Goal: Information Seeking & Learning: Stay updated

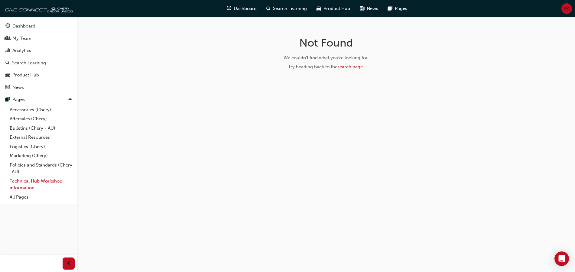
click at [40, 181] on link "Technical Hub Workshop information" at bounding box center [40, 185] width 67 height 16
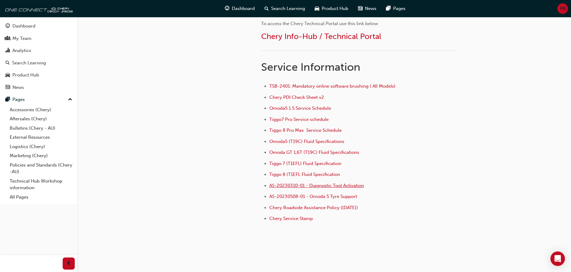
scroll to position [393, 0]
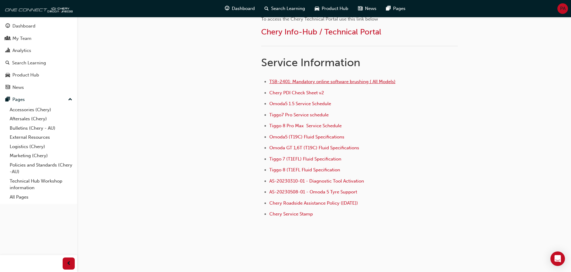
click at [337, 84] on span "TSB-2401: Mandatory online software brushing ( All Models)" at bounding box center [332, 81] width 126 height 5
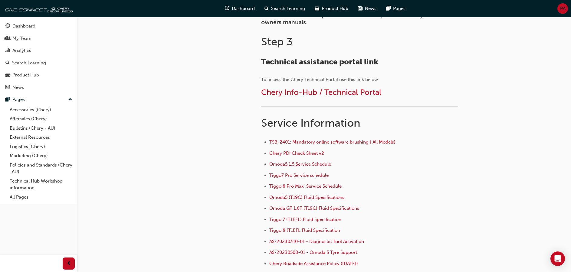
scroll to position [363, 0]
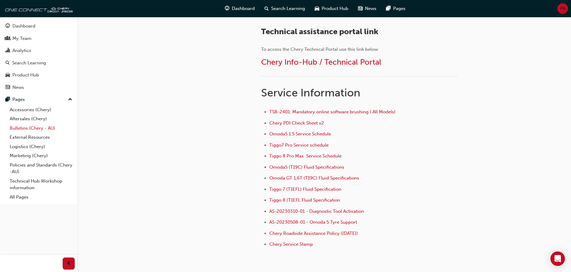
click at [21, 128] on link "Bulletins (Chery - AU)" at bounding box center [40, 128] width 67 height 9
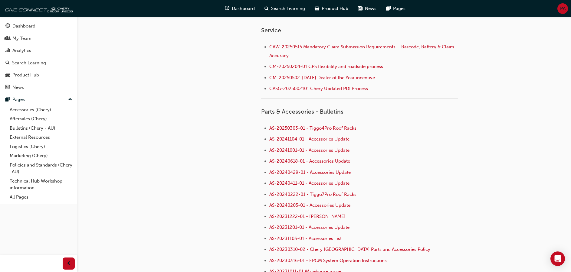
scroll to position [252, 0]
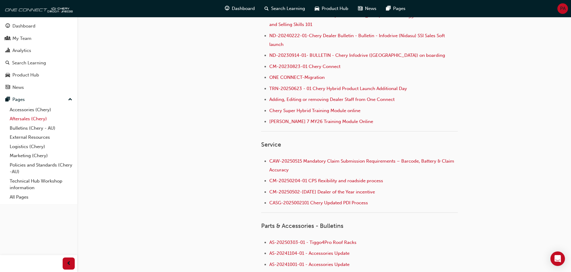
click at [27, 119] on link "Aftersales (Chery)" at bounding box center [40, 118] width 67 height 9
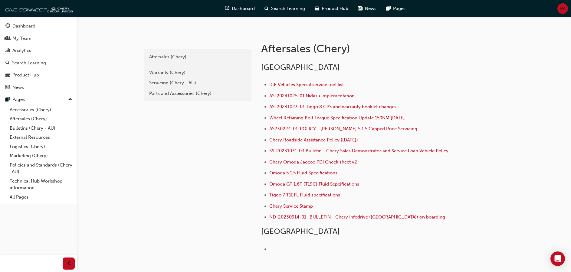
scroll to position [121, 0]
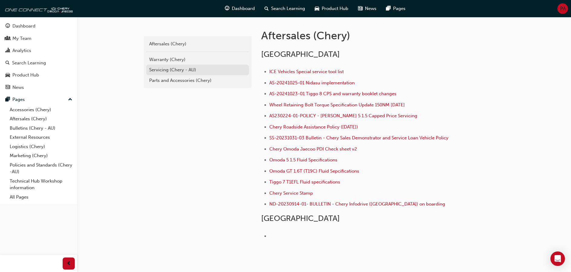
click at [171, 73] on div "Servicing (Chery - AU)" at bounding box center [197, 70] width 97 height 7
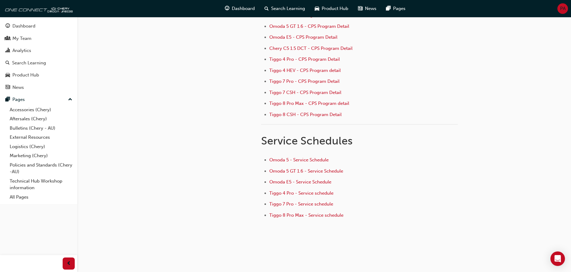
scroll to position [97, 0]
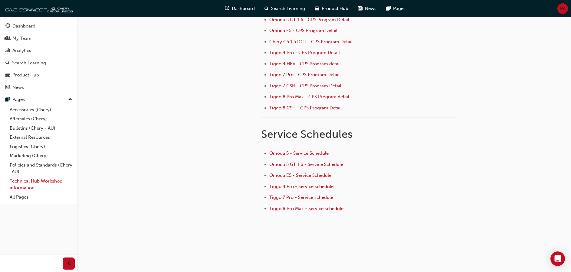
click at [31, 182] on link "Technical Hub Workshop information" at bounding box center [40, 185] width 67 height 16
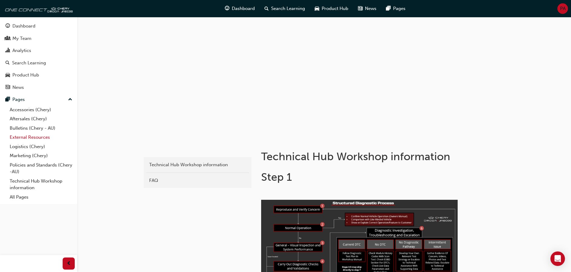
click at [21, 136] on link "External Resources" at bounding box center [40, 137] width 67 height 9
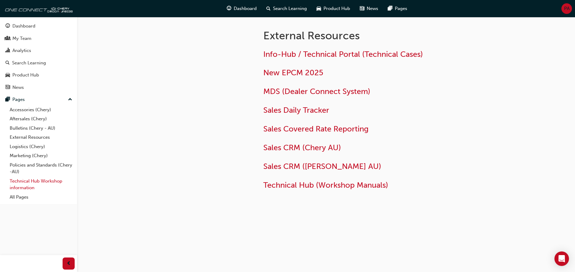
click at [26, 182] on link "Technical Hub Workshop information" at bounding box center [40, 185] width 67 height 16
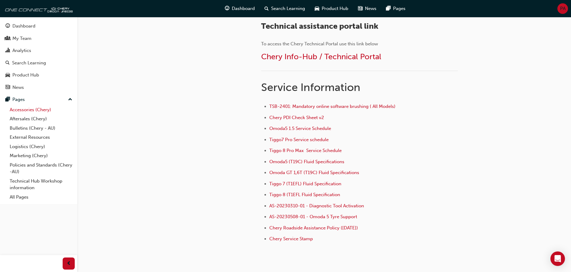
scroll to position [338, 0]
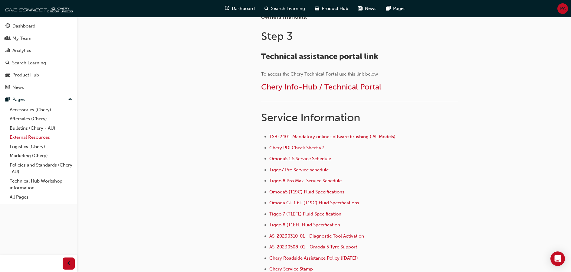
click at [20, 137] on link "External Resources" at bounding box center [40, 137] width 67 height 9
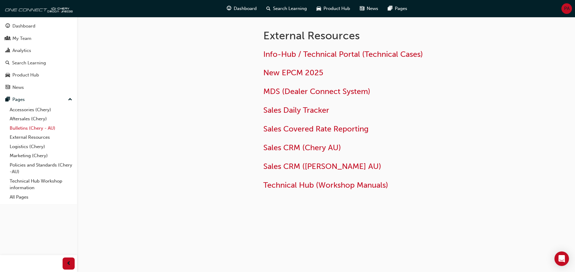
click at [20, 127] on link "Bulletins (Chery - AU)" at bounding box center [40, 128] width 67 height 9
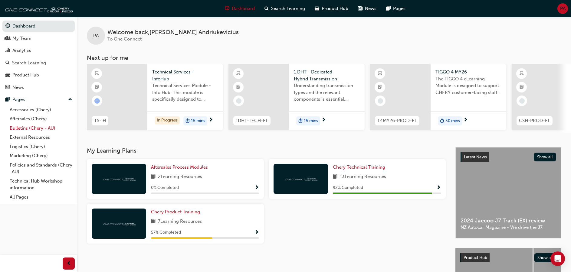
click at [37, 127] on link "Bulletins (Chery - AU)" at bounding box center [40, 128] width 67 height 9
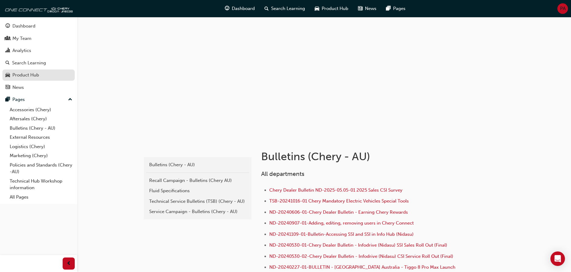
click at [27, 75] on div "Product Hub" at bounding box center [25, 75] width 27 height 7
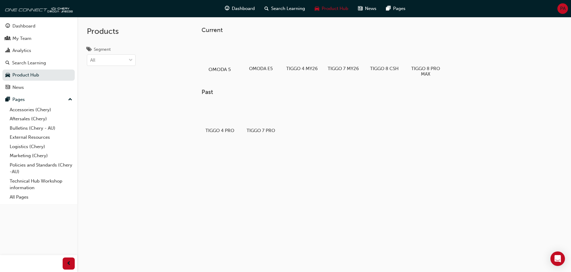
click at [216, 56] on div at bounding box center [220, 52] width 34 height 24
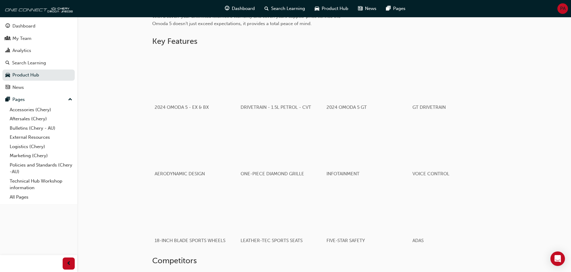
scroll to position [49, 0]
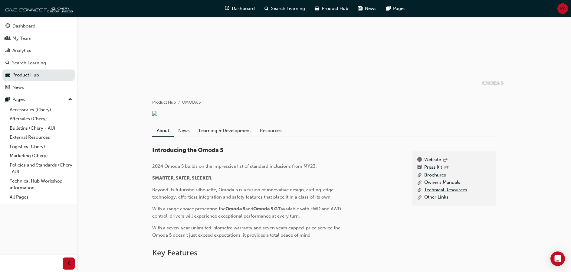
click at [449, 194] on link "Technical Resources" at bounding box center [445, 191] width 43 height 8
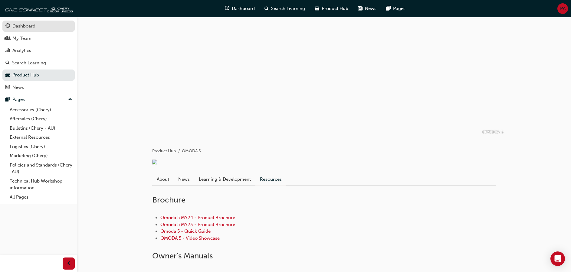
click at [28, 25] on div "Dashboard" at bounding box center [23, 26] width 23 height 7
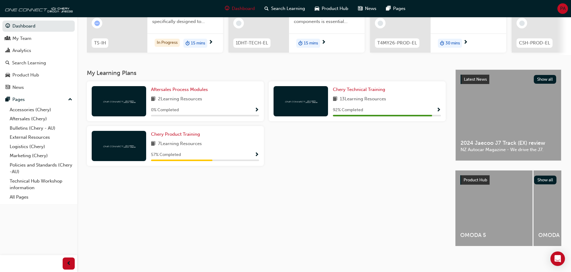
scroll to position [83, 0]
click at [26, 200] on link "All Pages" at bounding box center [40, 197] width 67 height 9
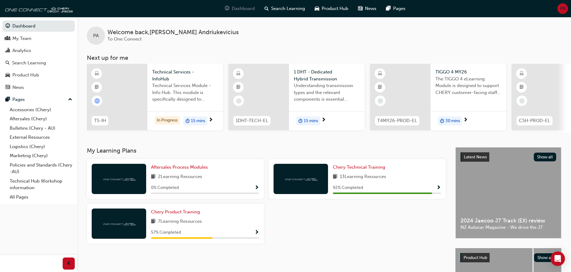
click at [244, 8] on span "Dashboard" at bounding box center [243, 8] width 23 height 7
click at [31, 186] on link "Technical Hub Workshop information" at bounding box center [40, 185] width 67 height 16
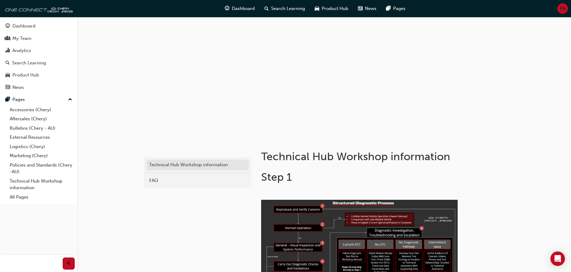
click at [191, 162] on div "Technical Hub Workshop information" at bounding box center [197, 165] width 97 height 7
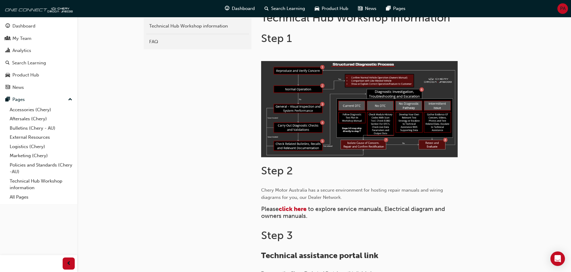
scroll to position [182, 0]
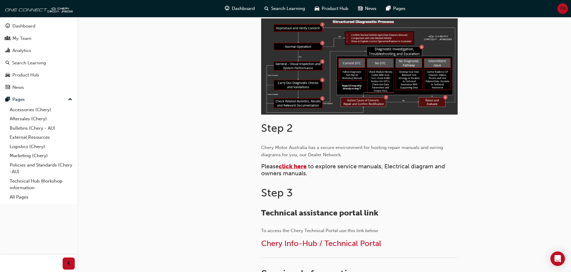
click at [298, 167] on span "click here" at bounding box center [293, 166] width 28 height 7
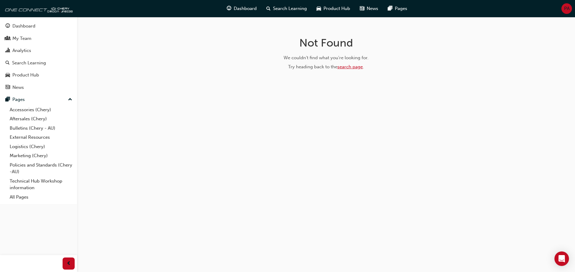
click at [349, 64] on link "search page" at bounding box center [350, 66] width 25 height 5
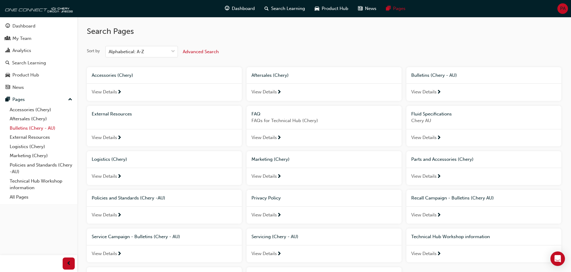
click at [36, 129] on link "Bulletins (Chery - AU)" at bounding box center [40, 128] width 67 height 9
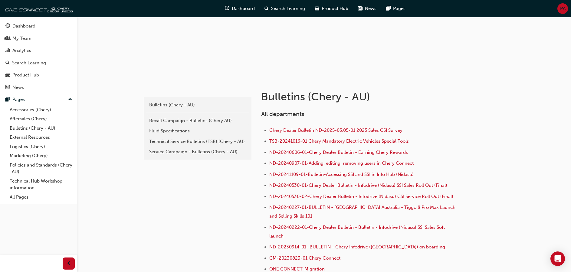
scroll to position [61, 0]
click at [189, 141] on div "Technical Service Bulletins (TSB) (Chery - AU)" at bounding box center [197, 141] width 97 height 7
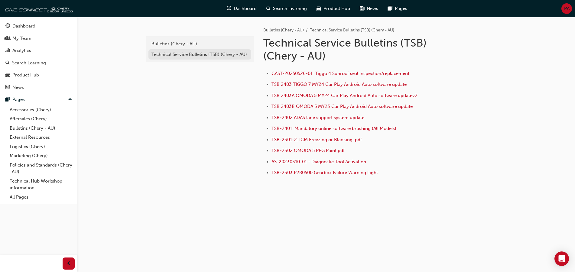
click at [174, 54] on div "Technical Service Bulletins (TSB) (Chery - AU)" at bounding box center [200, 54] width 97 height 7
click at [207, 56] on div "Technical Service Bulletins (TSB) (Chery - AU)" at bounding box center [200, 54] width 97 height 7
click at [174, 47] on div "Bulletins (Chery - AU)" at bounding box center [200, 44] width 97 height 7
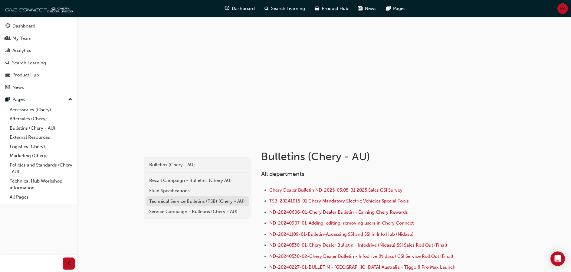
click at [177, 198] on div "Technical Service Bulletins (TSB) (Chery - AU)" at bounding box center [197, 201] width 97 height 7
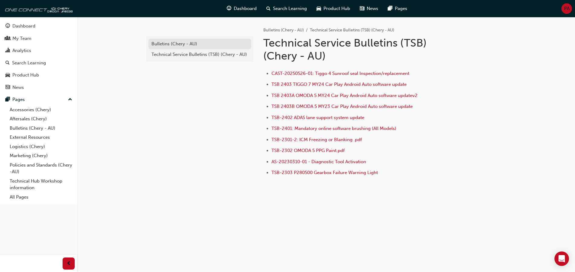
click at [187, 43] on div "Bulletins (Chery - AU)" at bounding box center [200, 44] width 97 height 7
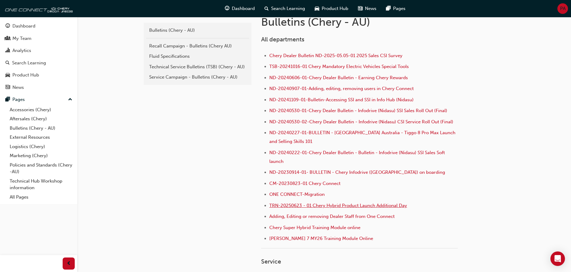
scroll to position [121, 0]
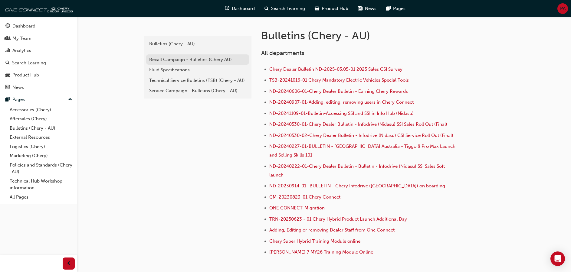
click at [177, 61] on div "Recall Campaign - Bulletins (Chery AU)" at bounding box center [197, 59] width 97 height 7
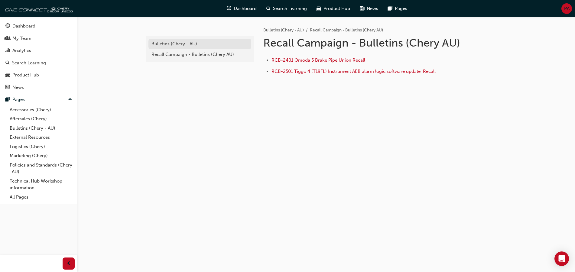
click at [171, 44] on div "Bulletins (Chery - AU)" at bounding box center [200, 44] width 97 height 7
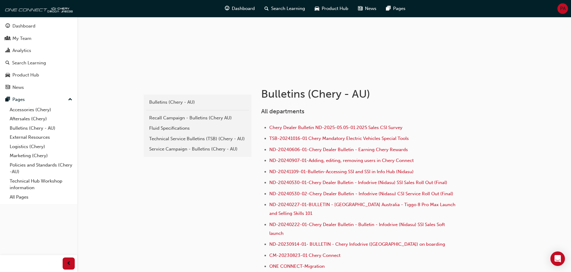
scroll to position [61, 0]
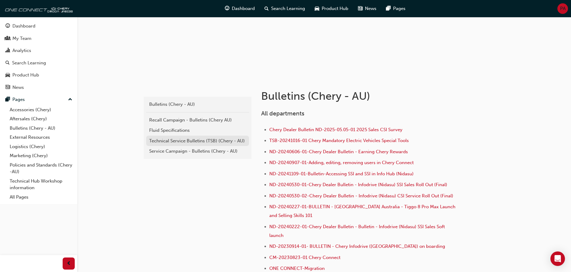
click at [184, 139] on div "Technical Service Bulletins (TSB) (Chery - AU)" at bounding box center [197, 141] width 97 height 7
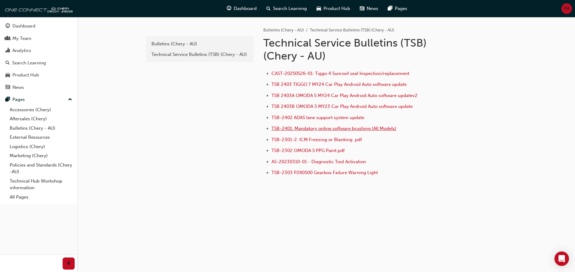
click at [366, 130] on span "TSB-2401: Mandatory online software brushing (All Models)" at bounding box center [334, 128] width 125 height 5
click at [347, 107] on span "TSB 2403B OMODA 5 MY23 Car Play Android Auto software update" at bounding box center [342, 106] width 141 height 5
click at [374, 97] on span "TSB 2403A OMODA 5 MY24 Car Play Android Auto software updatev2" at bounding box center [345, 95] width 146 height 5
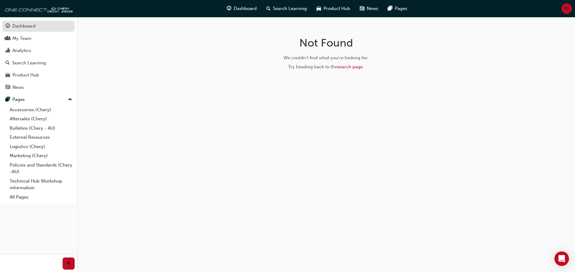
click at [33, 24] on div "Dashboard" at bounding box center [23, 26] width 23 height 7
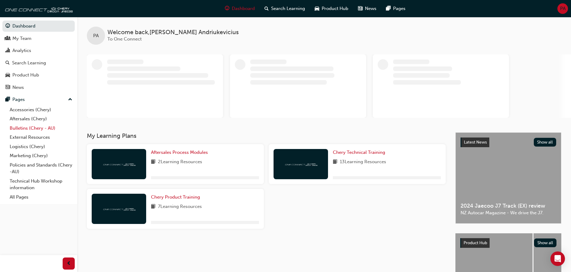
click at [37, 126] on link "Bulletins (Chery - AU)" at bounding box center [40, 128] width 67 height 9
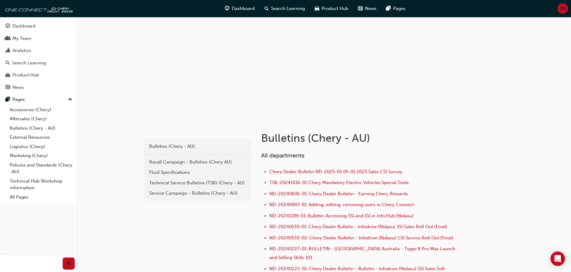
scroll to position [61, 0]
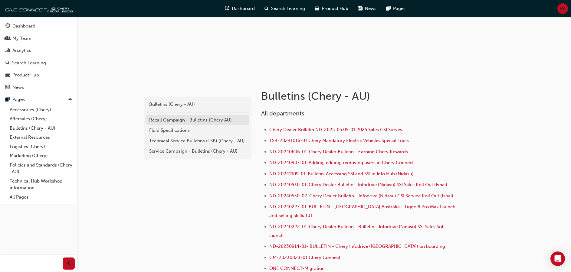
click at [183, 122] on div "Recall Campaign - Bulletins (Chery AU)" at bounding box center [197, 120] width 97 height 7
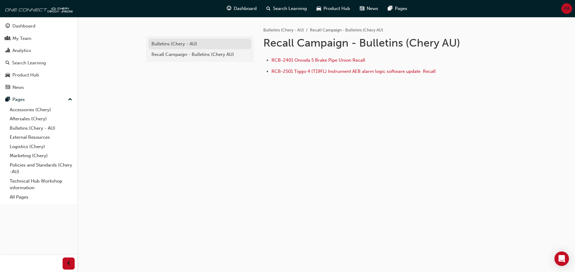
click at [220, 45] on div "Bulletins (Chery - AU)" at bounding box center [200, 44] width 97 height 7
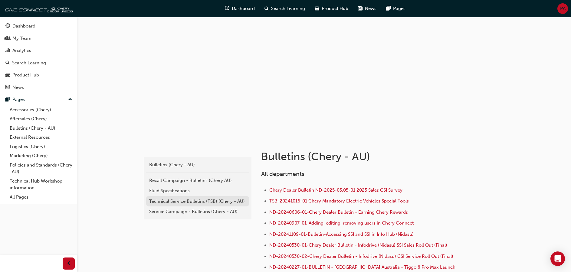
click at [209, 202] on div "Technical Service Bulletins (TSB) (Chery - AU)" at bounding box center [197, 201] width 97 height 7
